Goal: Communication & Community: Share content

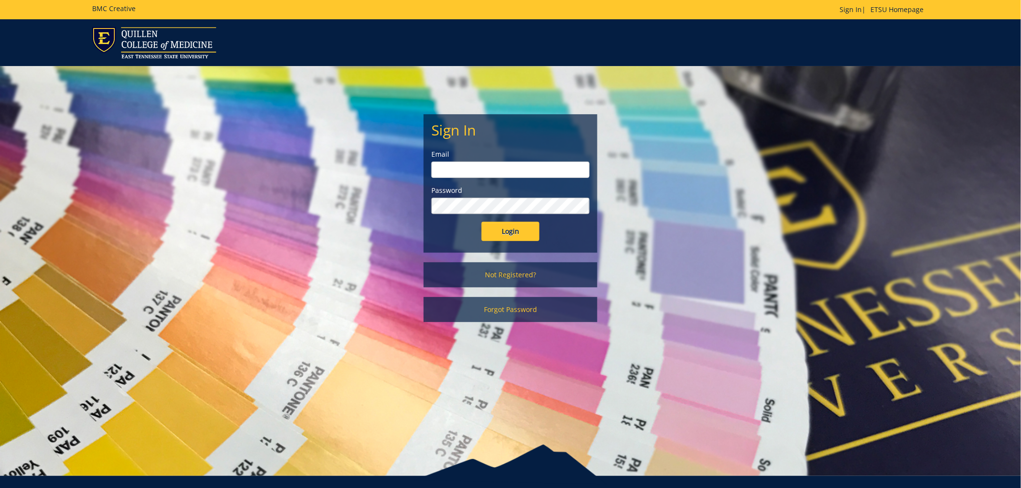
click at [462, 162] on input "email" at bounding box center [511, 170] width 158 height 16
type input "[PERSON_NAME][EMAIL_ADDRESS][DOMAIN_NAME]"
click at [482, 222] on input "Login" at bounding box center [511, 231] width 58 height 19
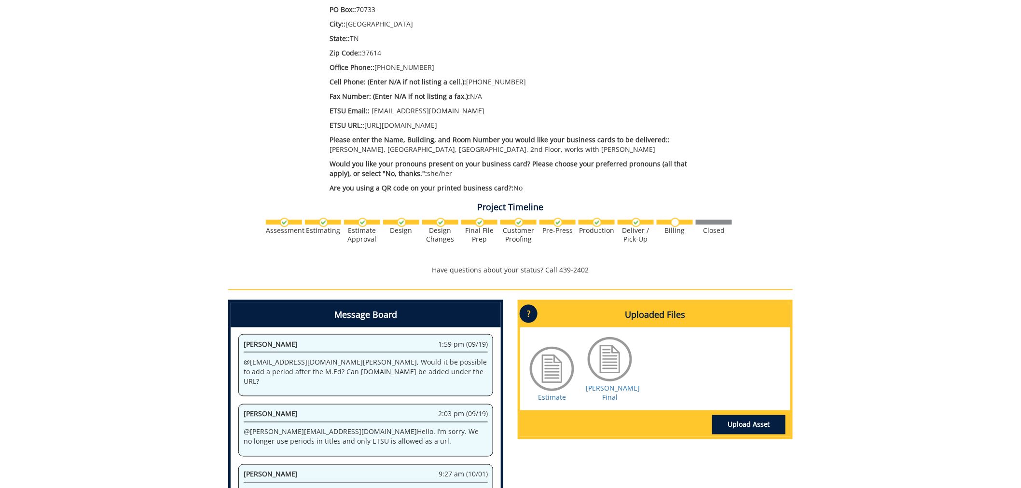
scroll to position [429, 0]
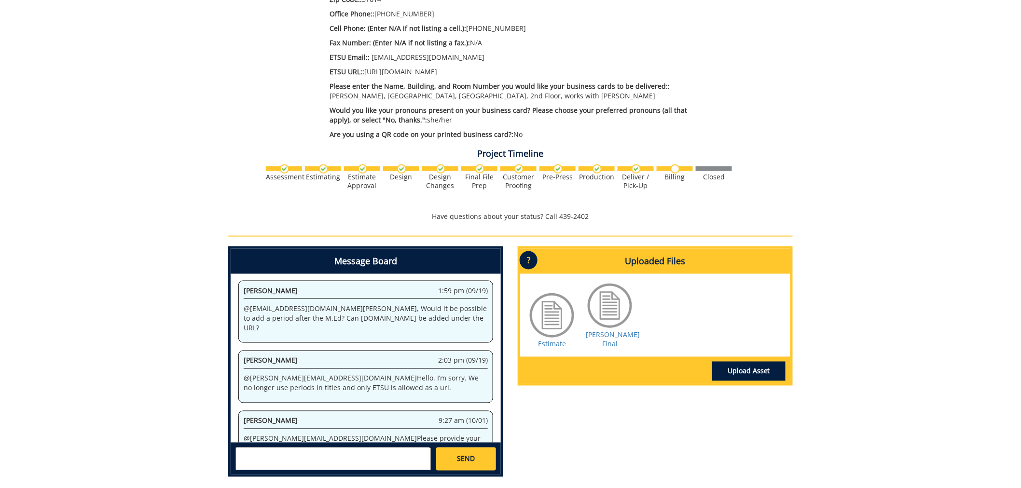
click at [319, 457] on textarea at bounding box center [333, 459] width 195 height 23
click at [293, 478] on strong "[PERSON_NAME]" at bounding box center [276, 482] width 54 height 9
type textarea "@[EMAIL_ADDRESS][DOMAIN_NAME] Volunteer Center Grant 10-42500-300000-760-74110-…"
click at [471, 456] on span "SEND" at bounding box center [466, 460] width 18 height 10
